Goal: Transaction & Acquisition: Purchase product/service

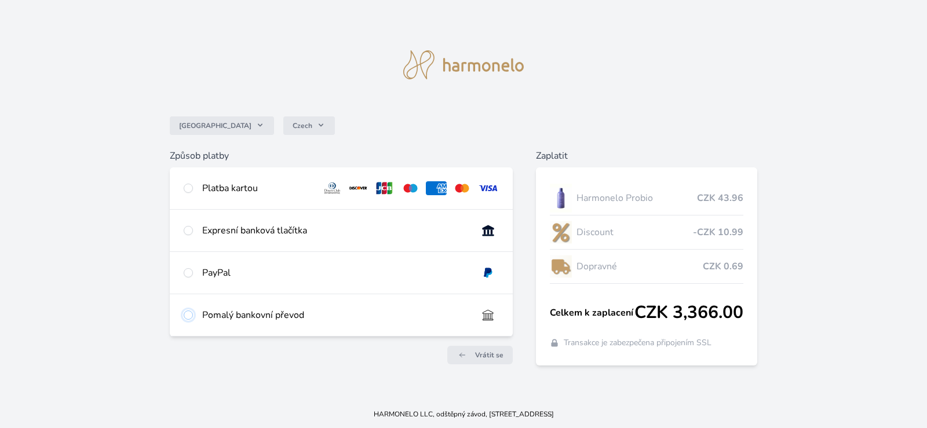
click at [191, 314] on input "radio" at bounding box center [188, 315] width 9 height 9
radio input "true"
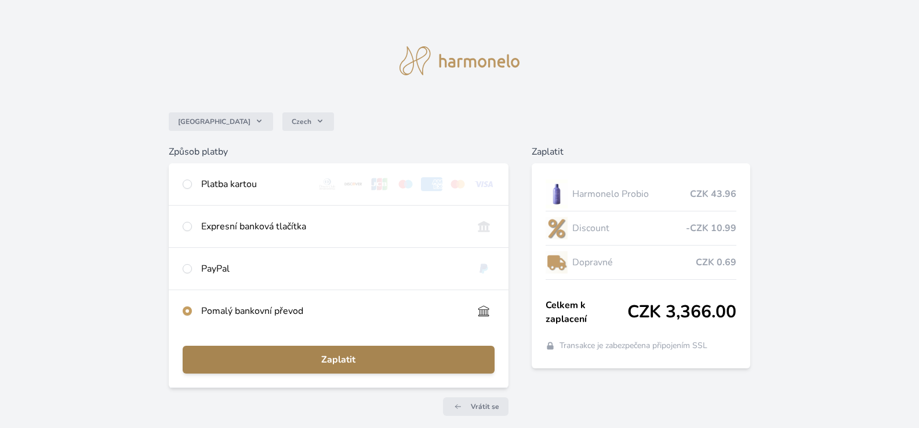
click at [347, 359] on span "Zaplatit" at bounding box center [338, 360] width 293 height 14
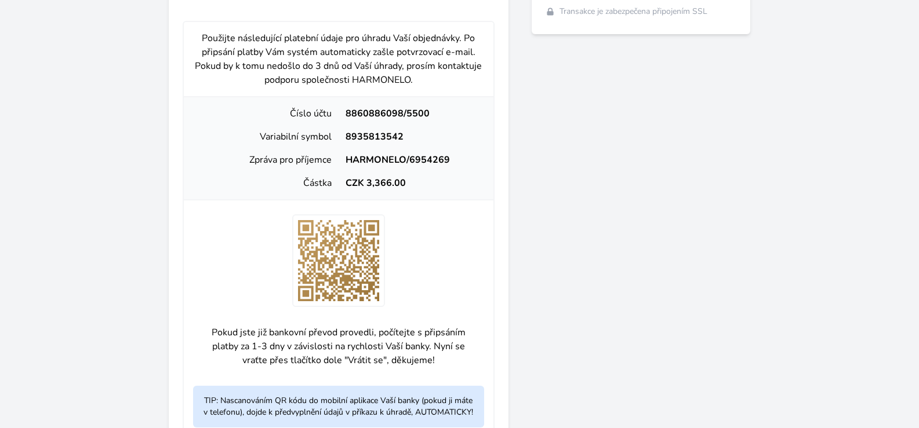
scroll to position [348, 0]
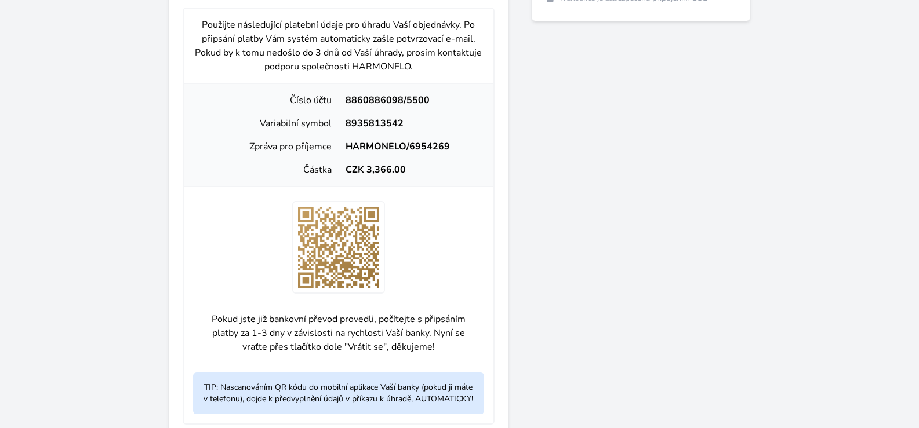
click at [403, 120] on div "8935813542" at bounding box center [411, 124] width 145 height 14
drag, startPoint x: 403, startPoint y: 121, endPoint x: 341, endPoint y: 120, distance: 62.6
click at [341, 120] on div "8935813542" at bounding box center [411, 124] width 145 height 14
copy div "8935813542"
click at [412, 279] on div at bounding box center [339, 247] width 310 height 93
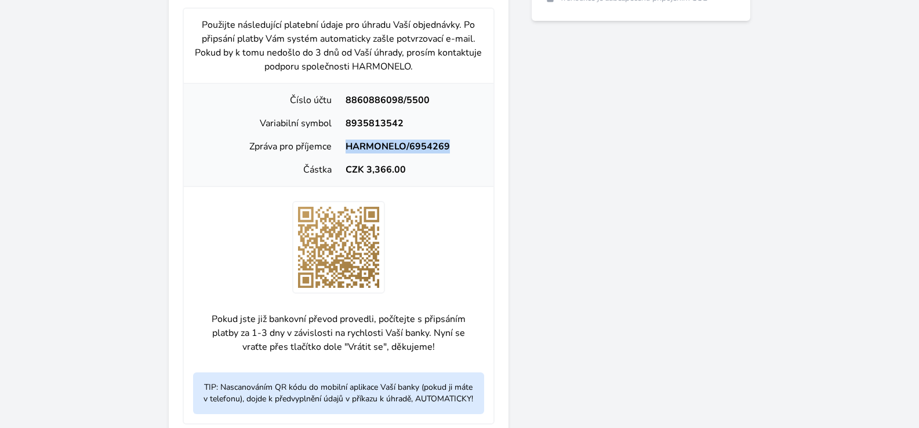
drag, startPoint x: 446, startPoint y: 144, endPoint x: 347, endPoint y: 144, distance: 99.1
click at [347, 144] on div "HARMONELO/6954269" at bounding box center [411, 147] width 145 height 14
copy div "HARMONELO/6954269"
click at [470, 267] on div at bounding box center [339, 247] width 310 height 93
click at [730, 70] on div "Zaplatit Harmonelo Probio CZK 43.96 Discount -CZK 10.99 Dopravné CZK 0.69 Celke…" at bounding box center [641, 141] width 219 height 689
